Goal: Information Seeking & Learning: Learn about a topic

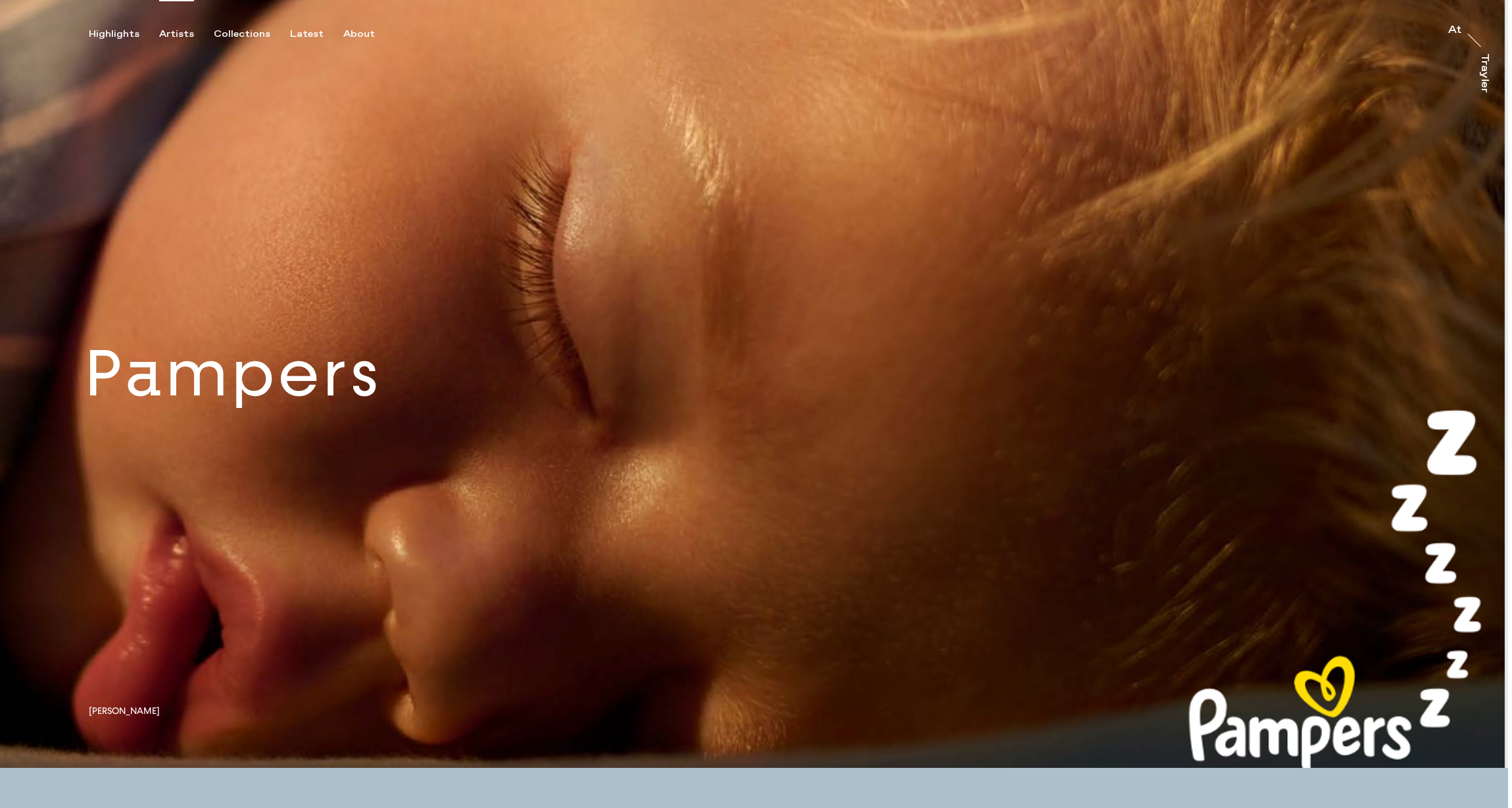
click at [169, 31] on div "Artists" at bounding box center [177, 34] width 35 height 12
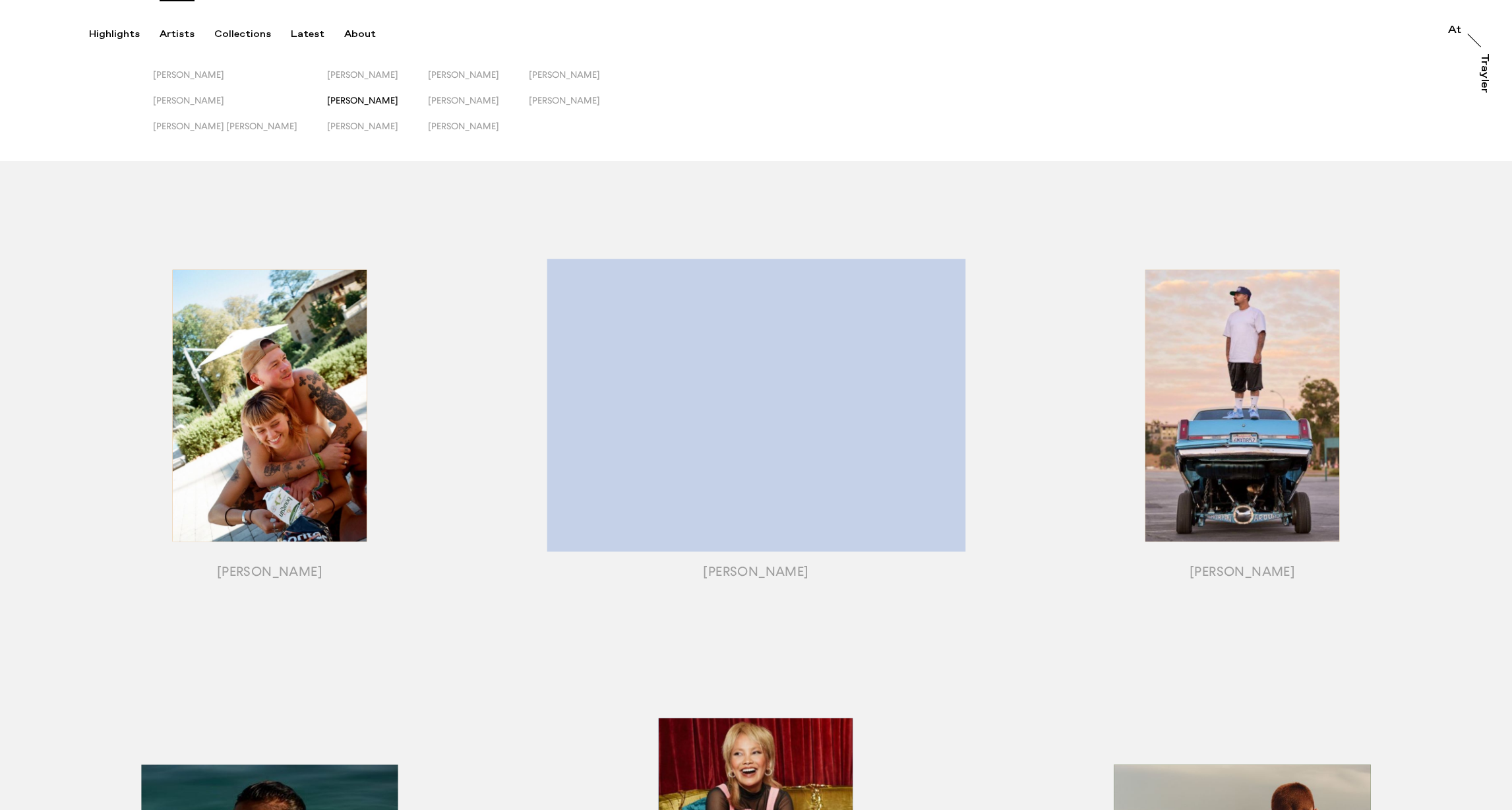
click at [327, 98] on span "[PERSON_NAME]" at bounding box center [363, 100] width 71 height 11
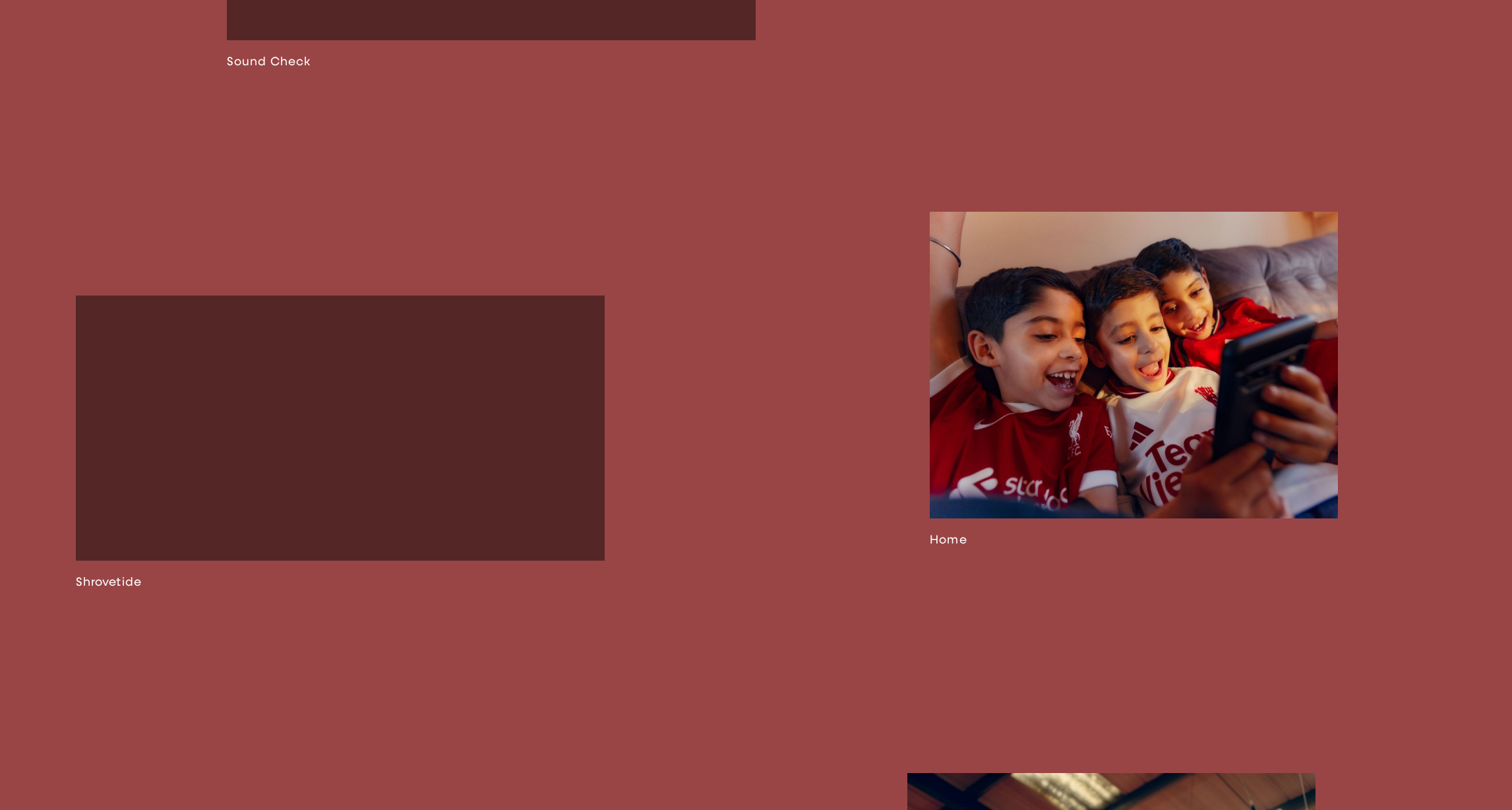
scroll to position [2157, 0]
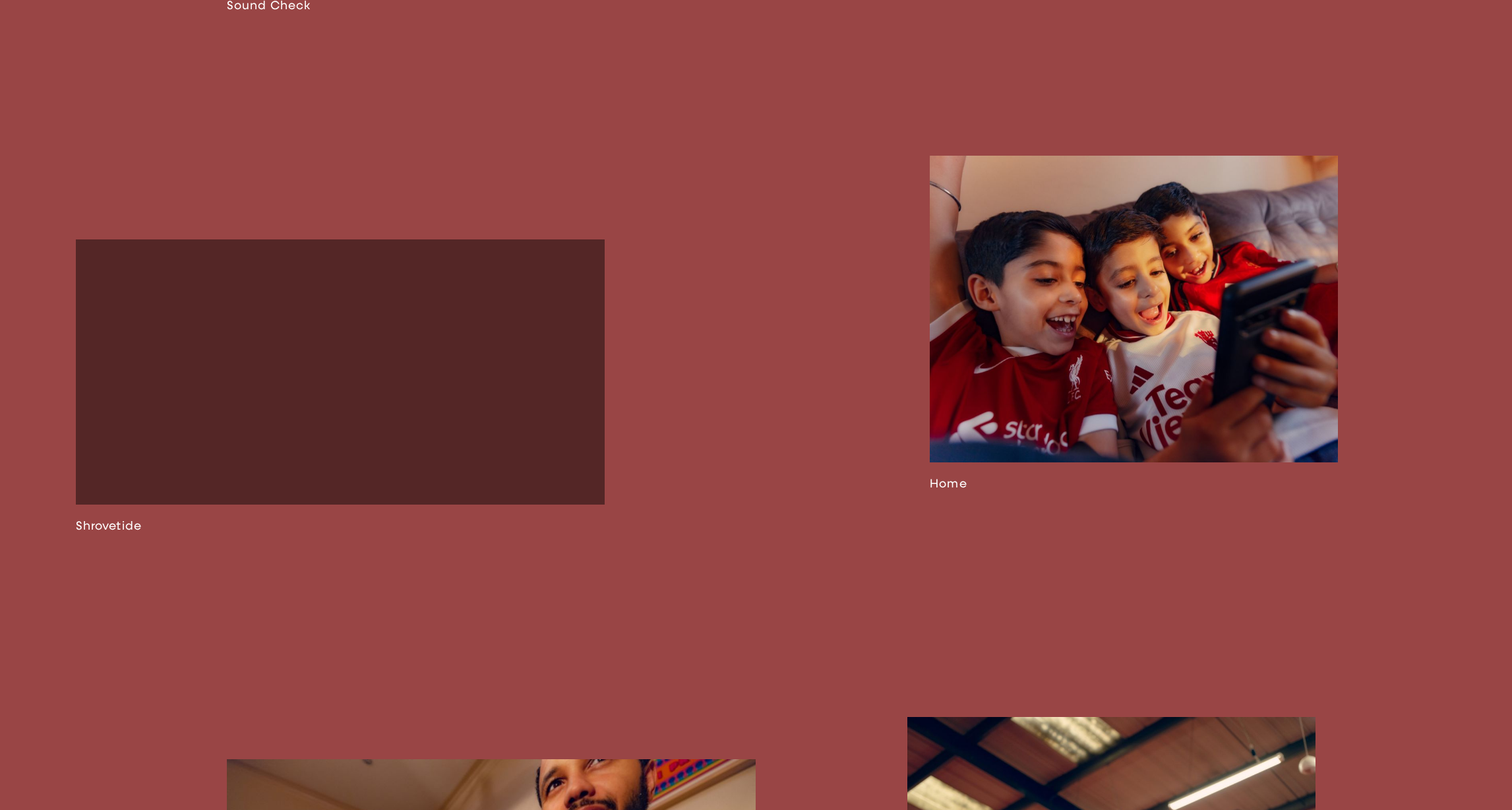
click at [1081, 417] on link at bounding box center [1134, 323] width 408 height 335
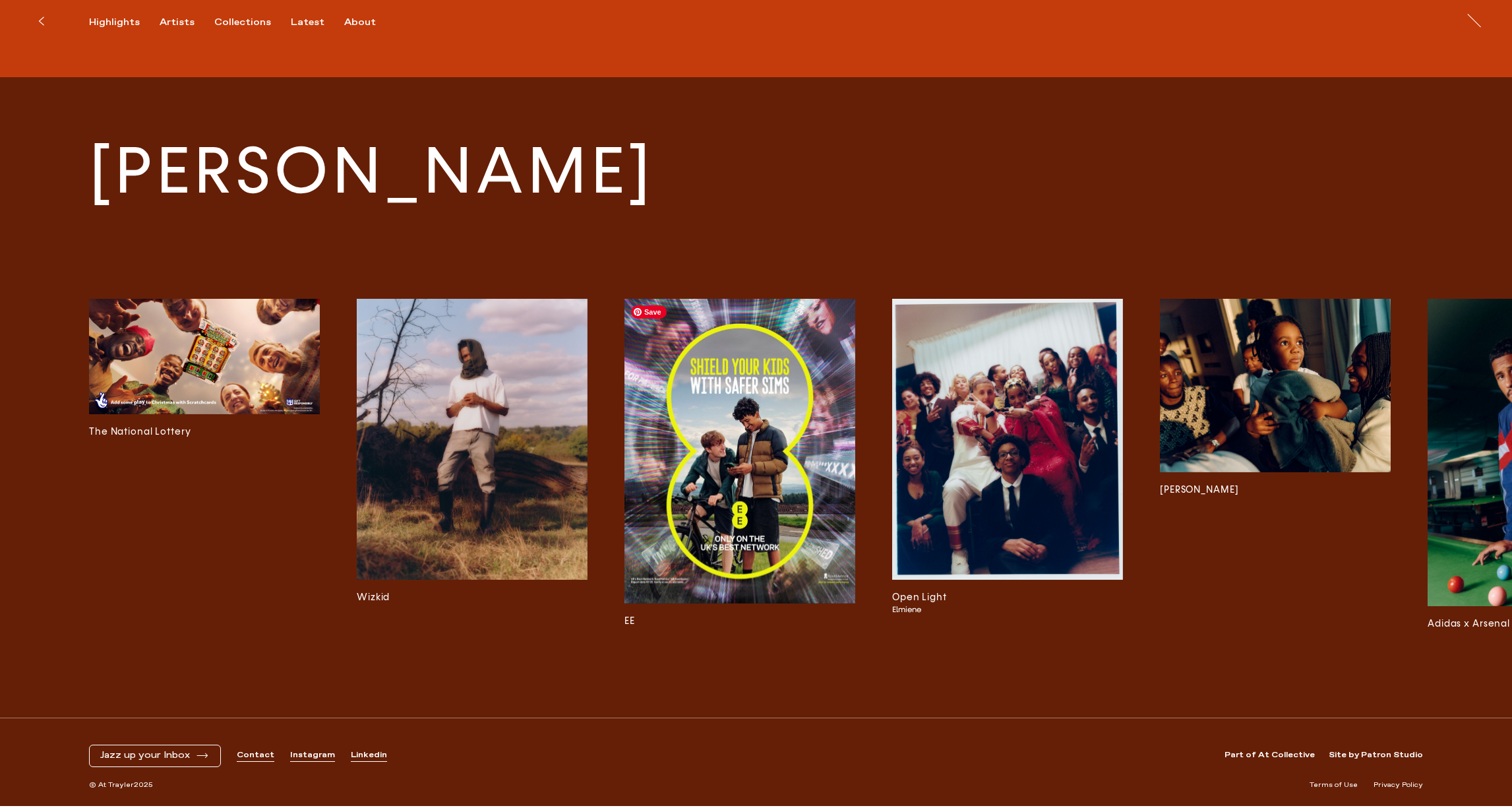
scroll to position [6357, 0]
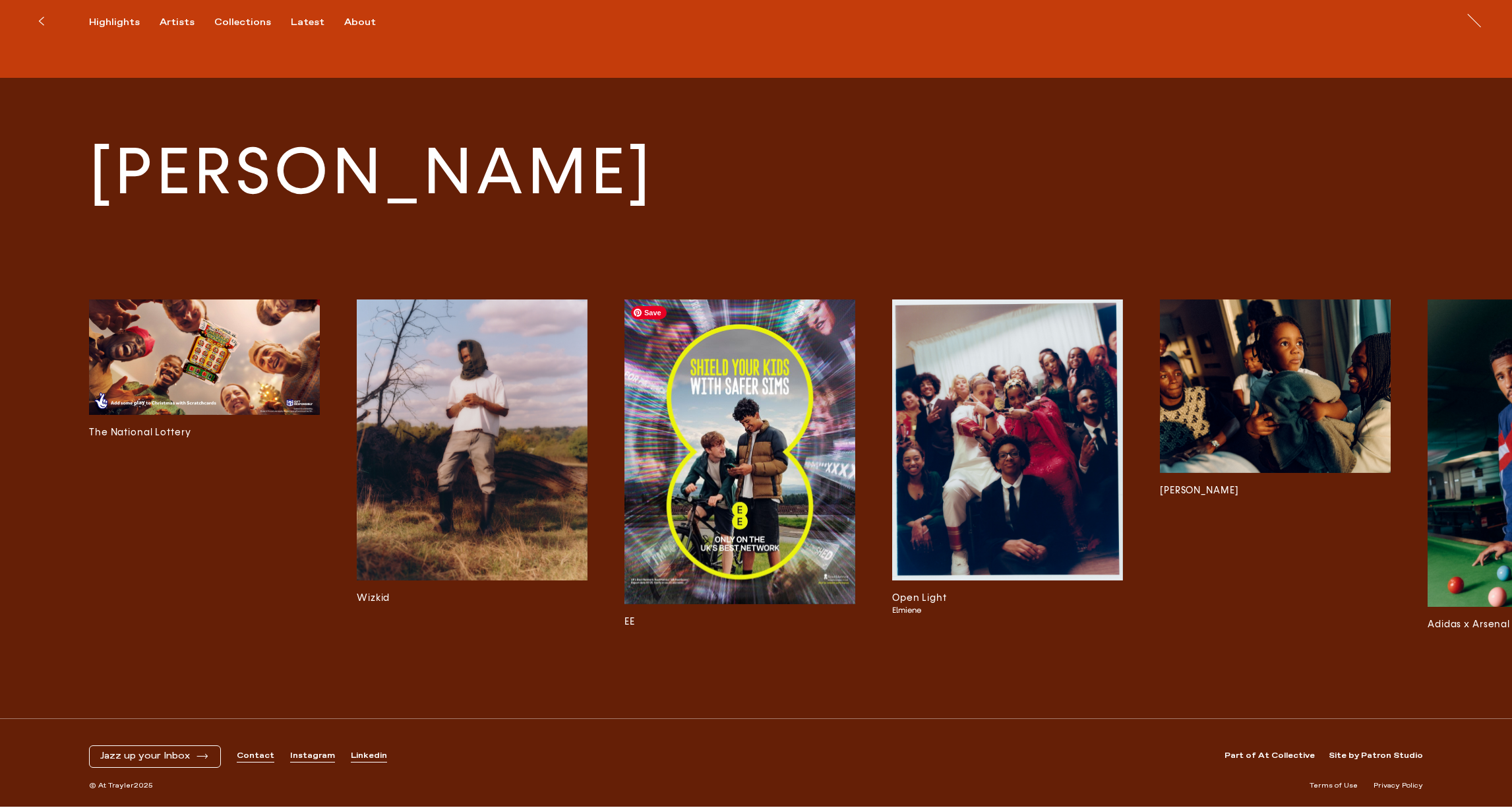
click at [729, 518] on img at bounding box center [740, 451] width 231 height 305
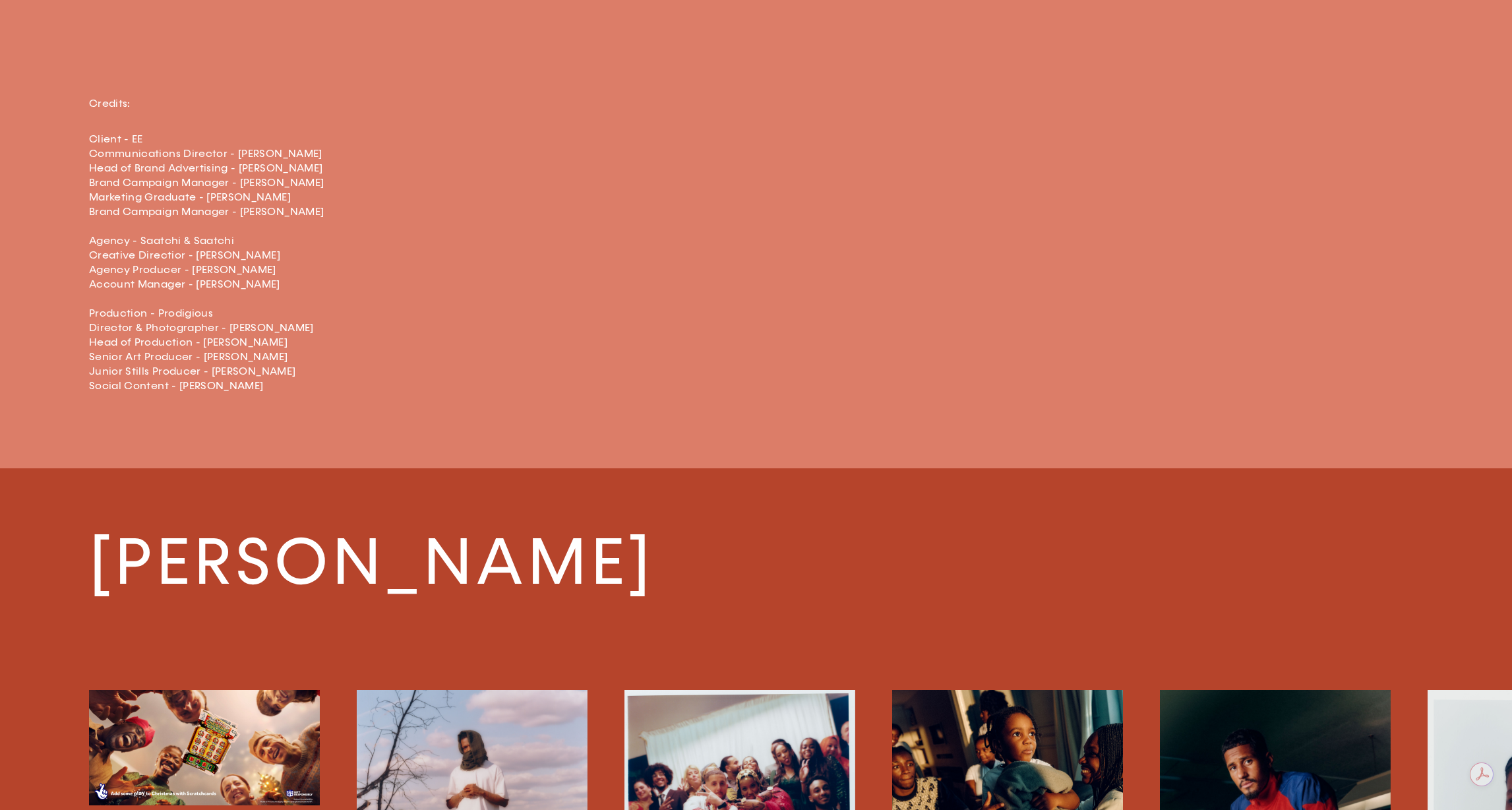
scroll to position [3516, 0]
